Goal: Use online tool/utility: Utilize a website feature to perform a specific function

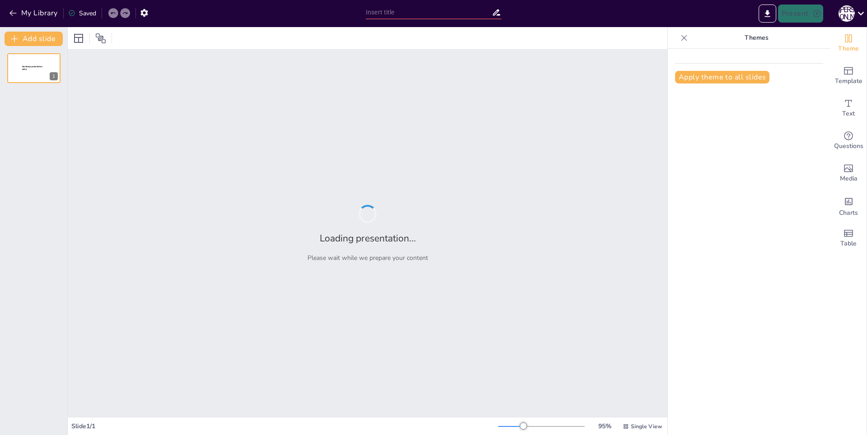
type input "1. История возникновения аудита ИС."
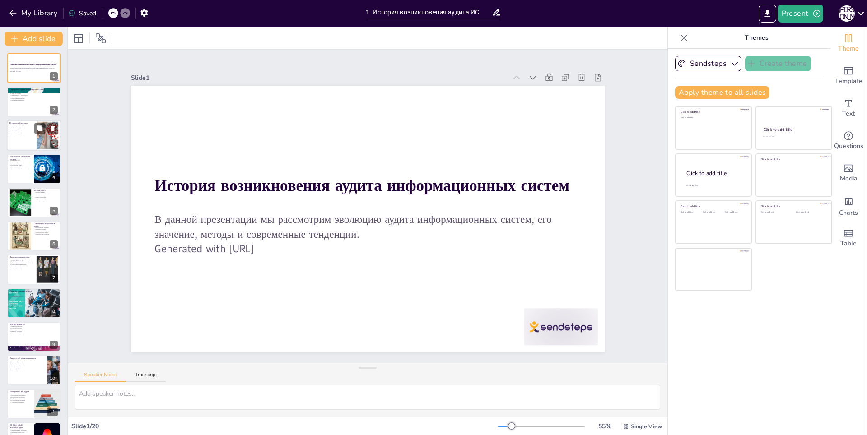
checkbox input "true"
click at [18, 132] on p "Роль контроля" at bounding box center [21, 132] width 24 height 2
type textarea "Появление первых компьютерных технологий в 1960-х годах стало отправной точкой …"
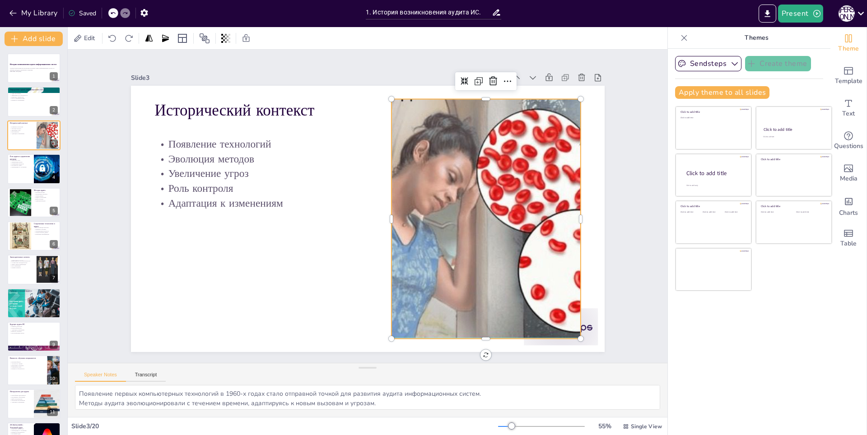
click at [446, 151] on div at bounding box center [258, 157] width 460 height 353
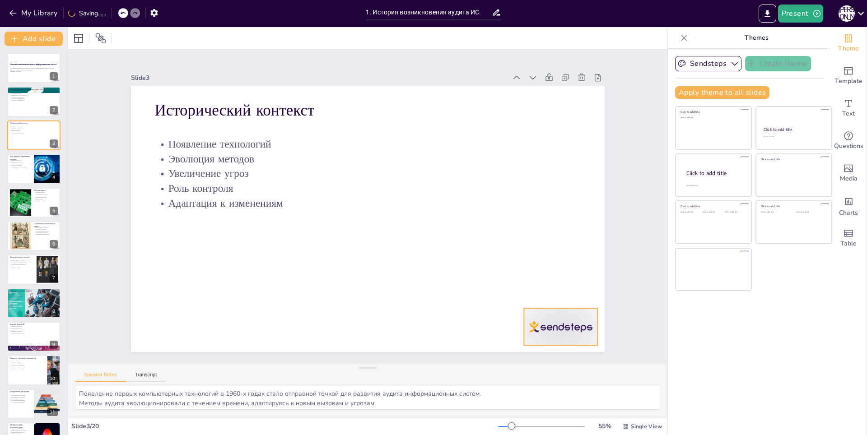
click at [250, 347] on div at bounding box center [227, 386] width 45 height 78
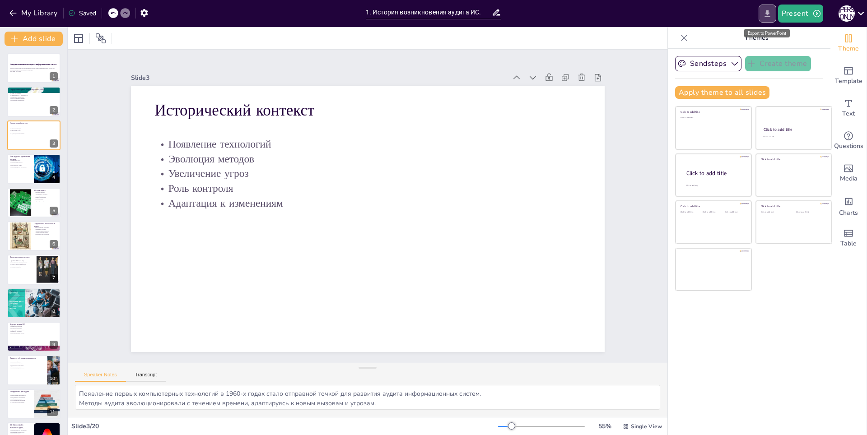
click at [773, 12] on button "Export to PowerPoint" at bounding box center [767, 14] width 18 height 18
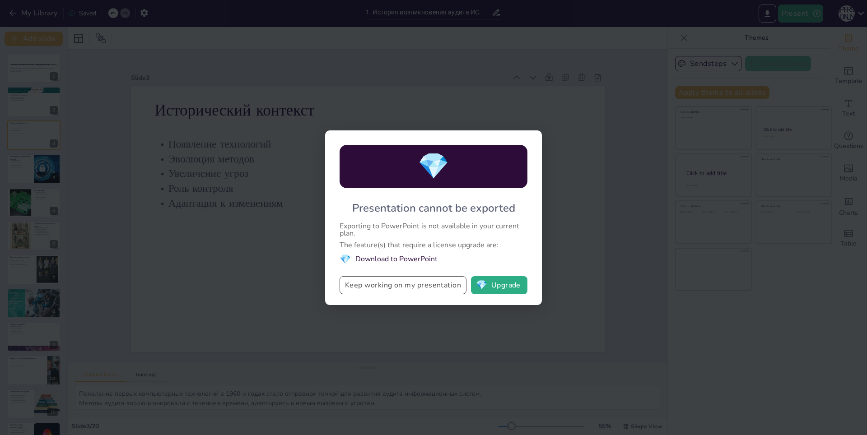
click at [375, 282] on button "Keep working on my presentation" at bounding box center [402, 285] width 127 height 18
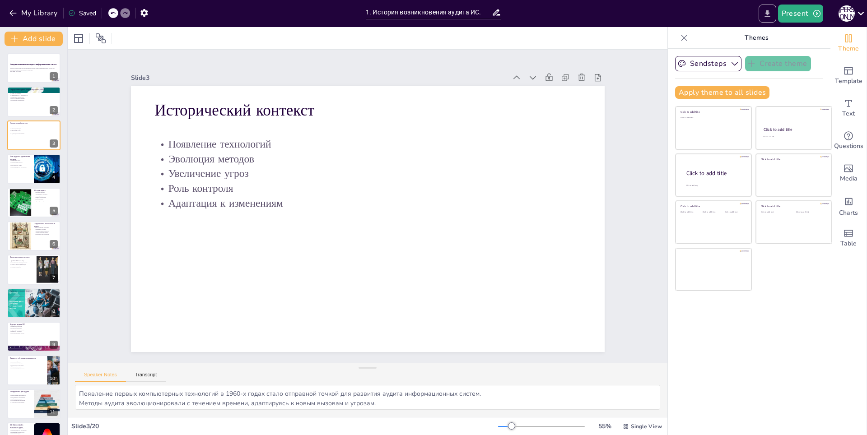
click at [766, 17] on icon "Export to PowerPoint" at bounding box center [766, 13] width 5 height 7
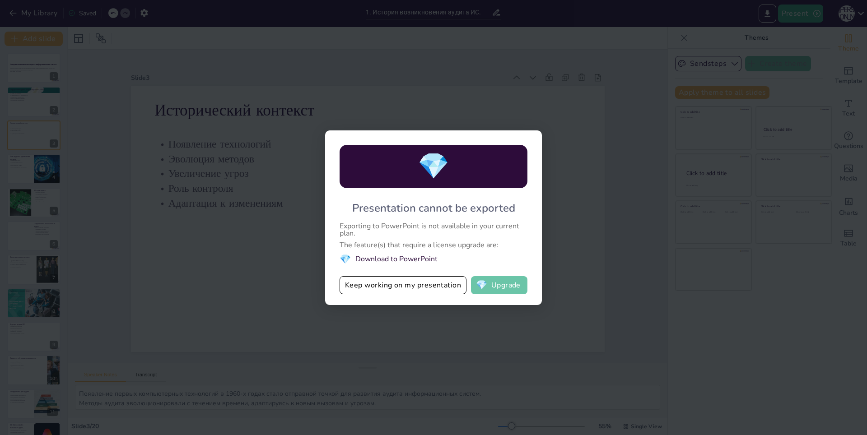
click at [503, 288] on button "💎 Upgrade" at bounding box center [499, 285] width 56 height 18
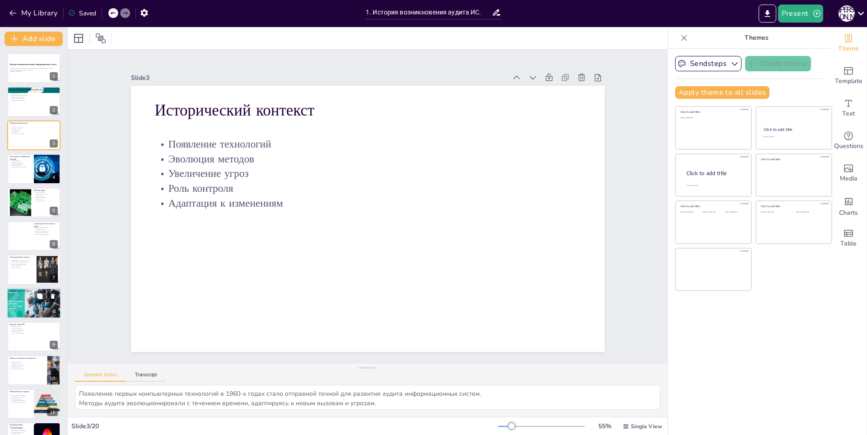
checkbox input "true"
click at [32, 313] on div at bounding box center [33, 303] width 53 height 30
type textarea "Примеры успешных аудитов показывают, как важно проводить аудит для обеспечения …"
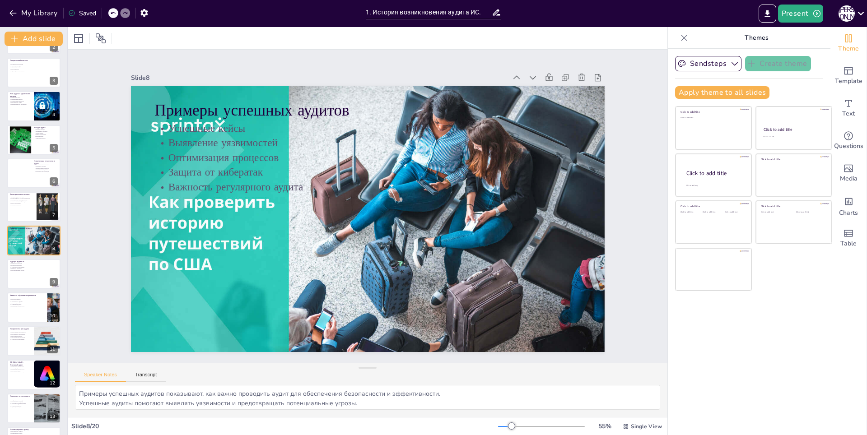
checkbox input "true"
